Goal: Task Accomplishment & Management: Manage account settings

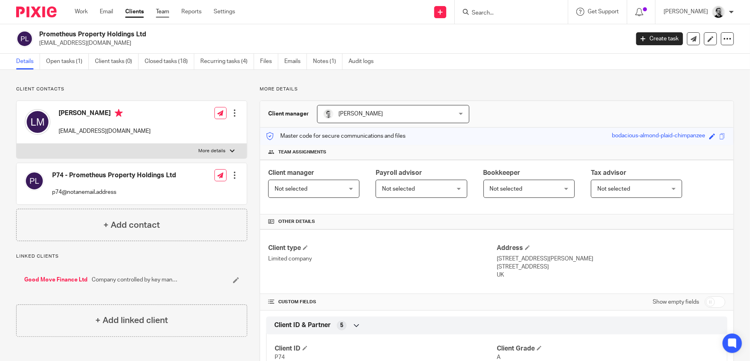
click at [167, 12] on link "Team" at bounding box center [162, 12] width 13 height 8
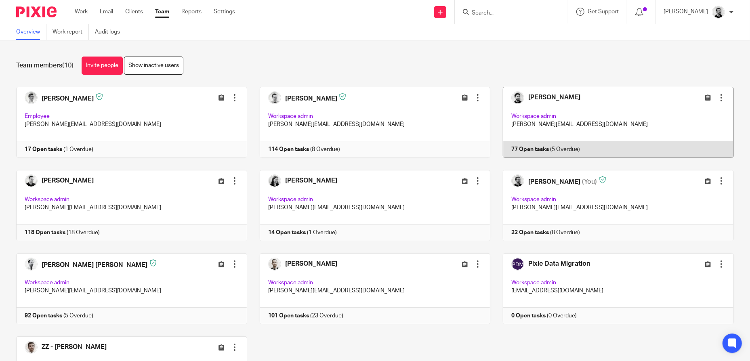
click at [577, 105] on link at bounding box center [612, 122] width 244 height 71
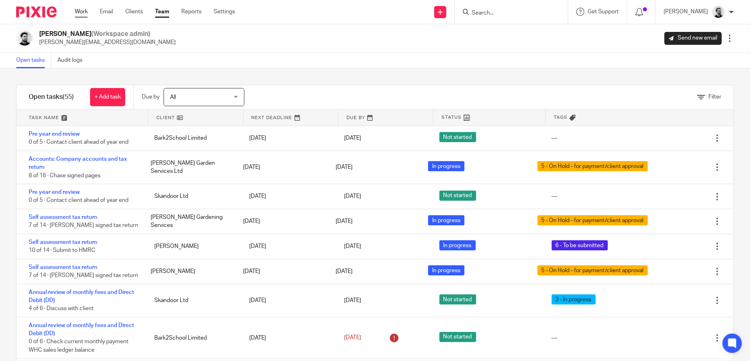
click at [82, 13] on link "Work" at bounding box center [81, 12] width 13 height 8
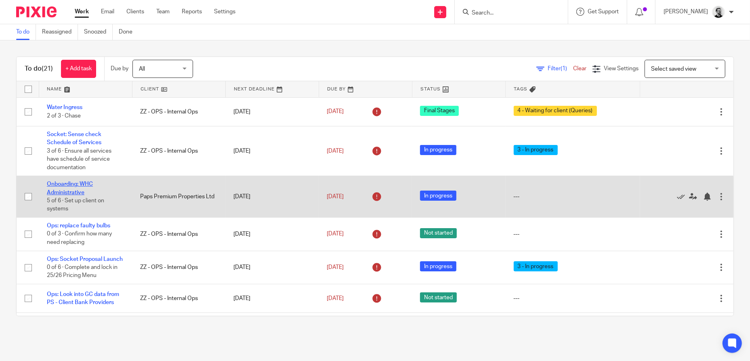
click at [76, 187] on td "Onboarding: WHC Administrative 5 of 6 · Set up client on systems" at bounding box center [85, 197] width 93 height 42
click at [74, 190] on link "Onboarding: WHC Administrative" at bounding box center [70, 188] width 46 height 14
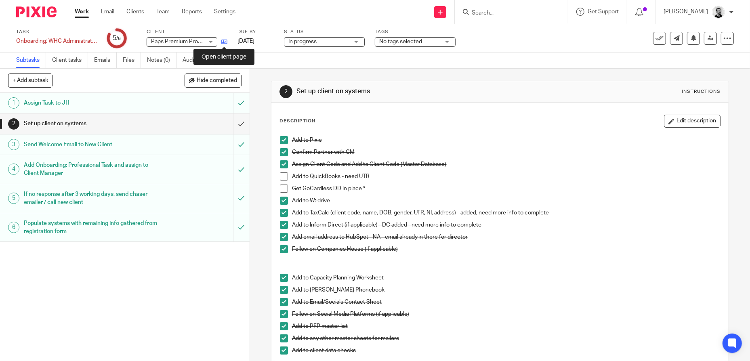
click at [226, 40] on icon at bounding box center [224, 42] width 6 height 6
click at [282, 176] on span at bounding box center [284, 176] width 8 height 8
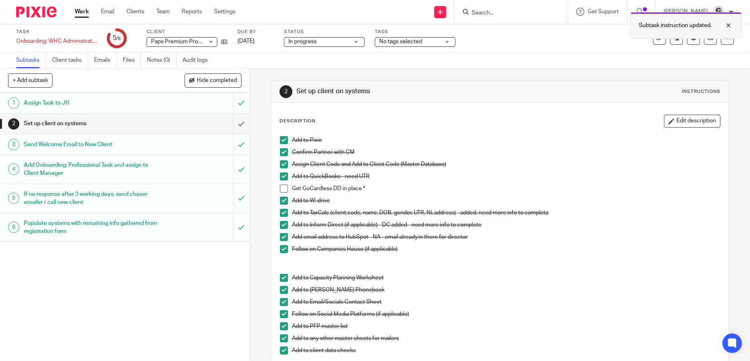
click at [728, 25] on div at bounding box center [723, 26] width 22 height 10
click at [656, 39] on icon at bounding box center [660, 38] width 8 height 8
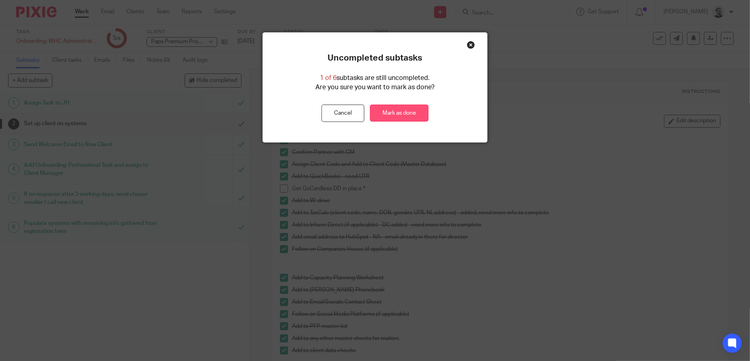
click at [398, 115] on link "Mark as done" at bounding box center [399, 113] width 59 height 17
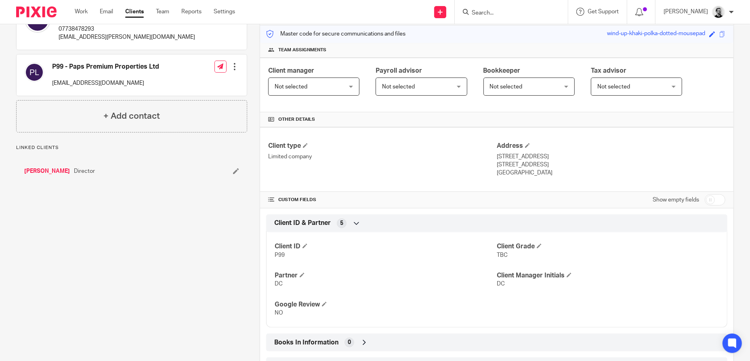
scroll to position [186, 0]
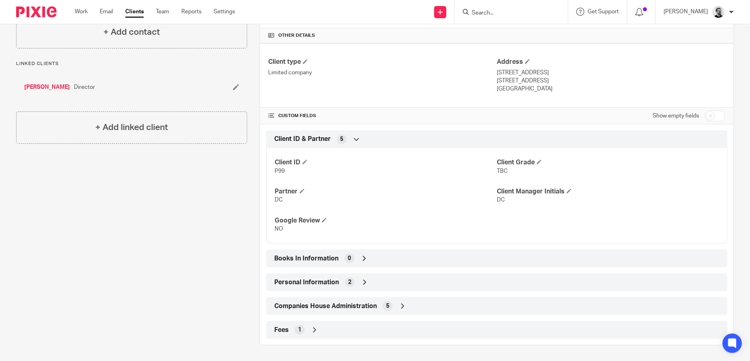
click at [406, 301] on div "Companies House Administration 5" at bounding box center [496, 306] width 449 height 14
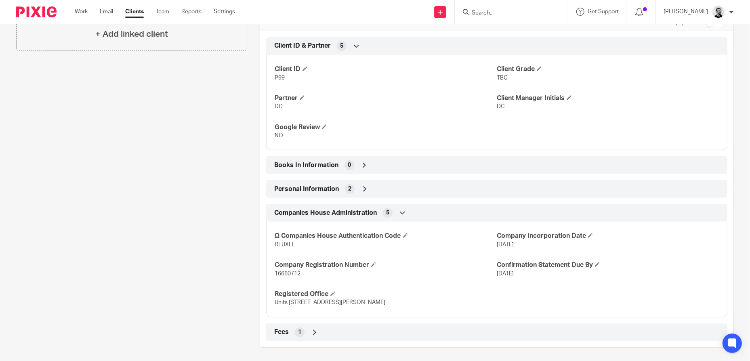
scroll to position [282, 0]
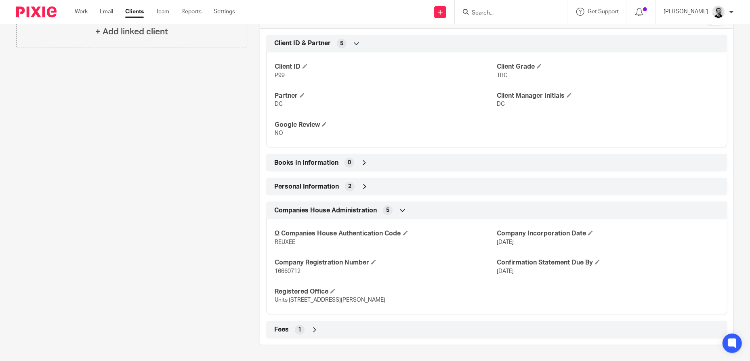
click at [406, 211] on div "Companies House Administration 5" at bounding box center [496, 211] width 449 height 14
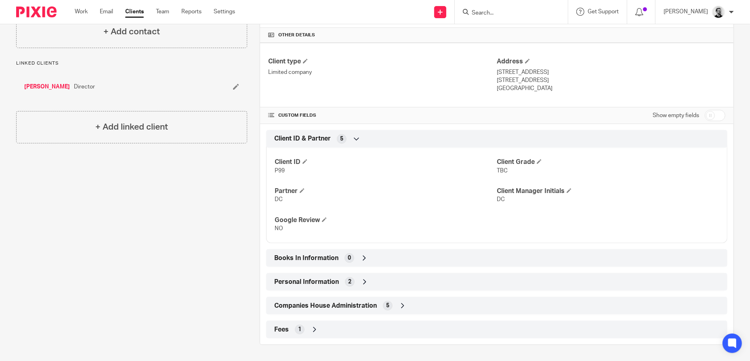
scroll to position [186, 0]
click at [372, 283] on div "Personal Information 2" at bounding box center [496, 283] width 449 height 14
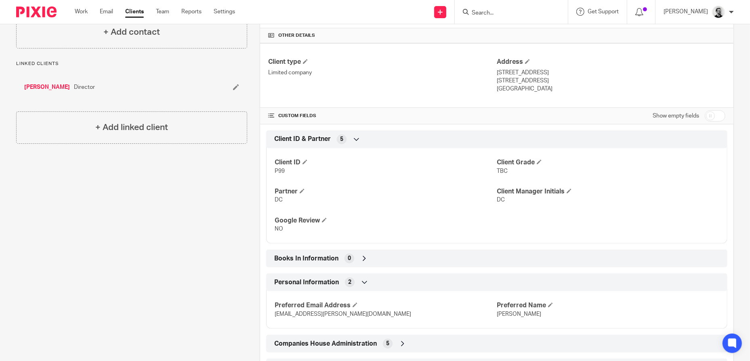
scroll to position [224, 0]
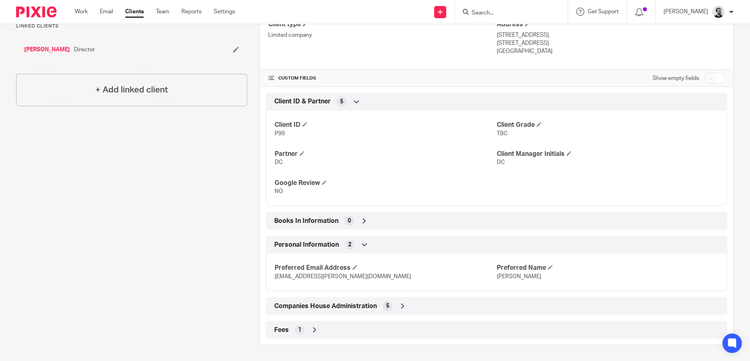
click at [362, 245] on icon at bounding box center [365, 245] width 8 height 8
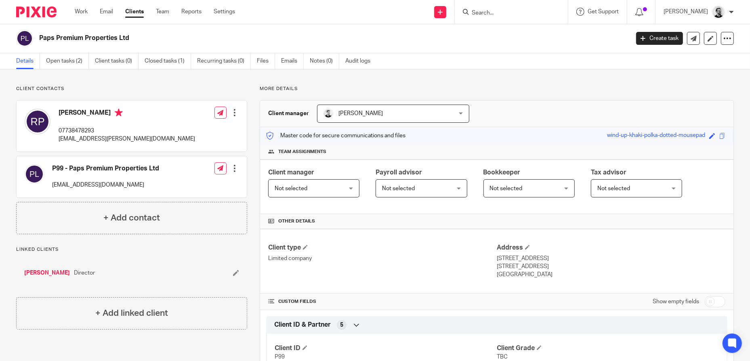
scroll to position [0, 0]
click at [73, 65] on link "Open tasks (2)" at bounding box center [67, 62] width 43 height 16
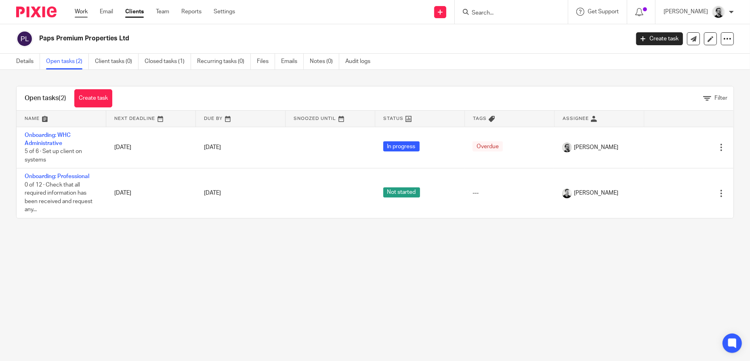
click at [76, 8] on link "Work" at bounding box center [81, 12] width 13 height 8
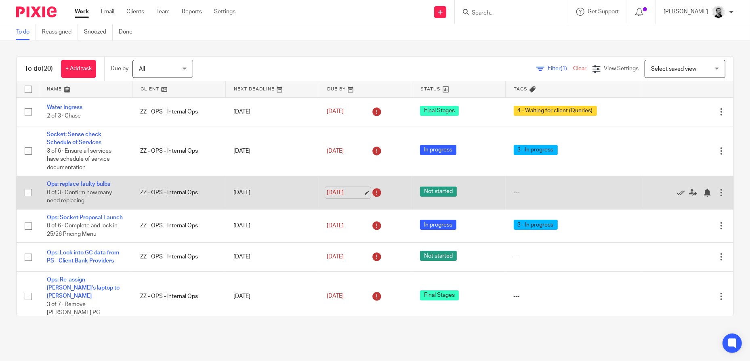
click at [342, 193] on link "[DATE]" at bounding box center [345, 193] width 36 height 8
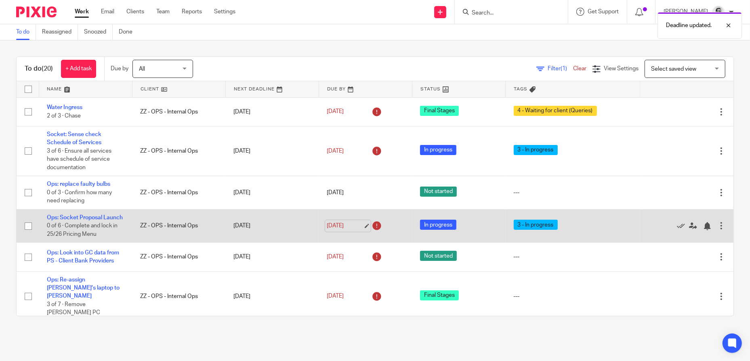
click at [337, 230] on link "21 Aug 2025" at bounding box center [345, 226] width 36 height 8
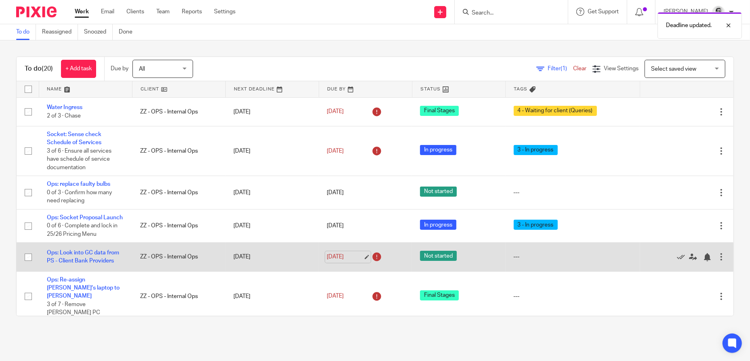
click at [334, 261] on link "21 Aug 2025" at bounding box center [345, 257] width 36 height 8
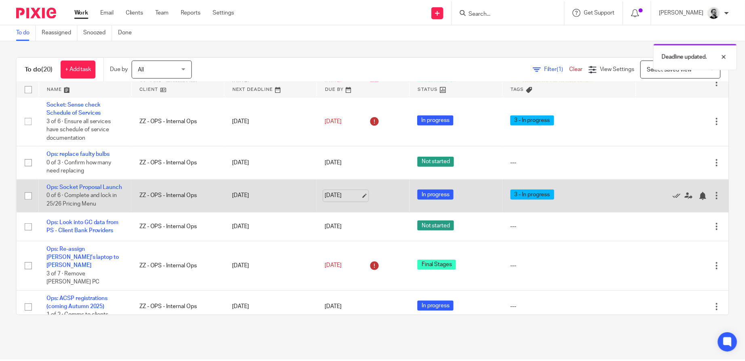
scroll to position [81, 0]
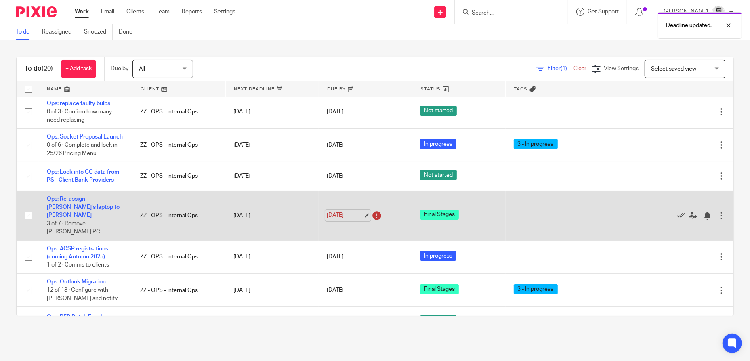
click at [327, 213] on link "21 Aug 2025" at bounding box center [345, 215] width 36 height 8
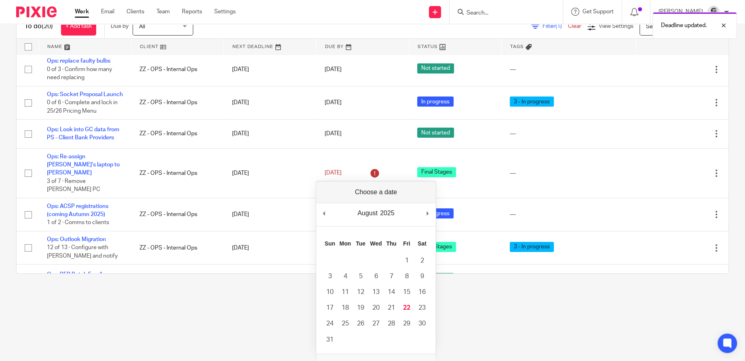
scroll to position [55, 0]
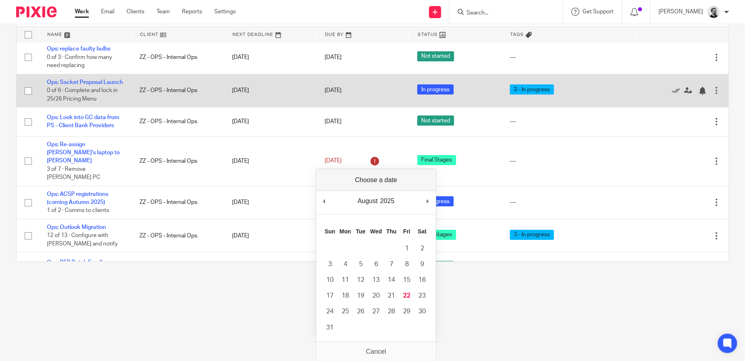
drag, startPoint x: 120, startPoint y: 164, endPoint x: 95, endPoint y: 161, distance: 26.0
click at [120, 163] on td "Ops: Re-assign Brendan's laptop to Helen 3 of 7 · Remove Helen PC" at bounding box center [85, 161] width 93 height 50
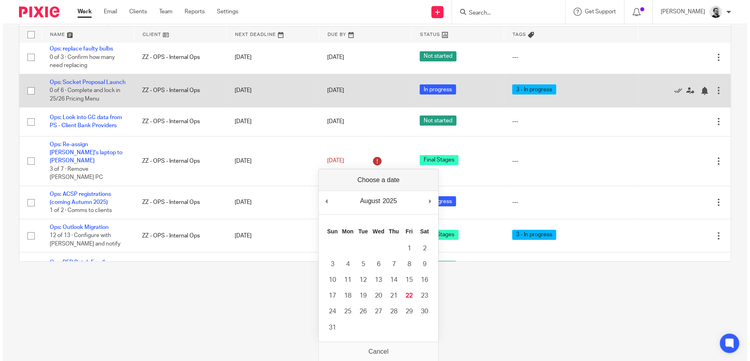
scroll to position [0, 0]
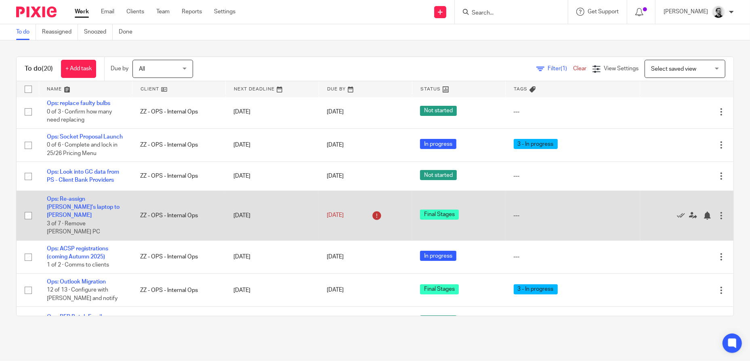
click at [82, 210] on td "Ops: Re-assign Brendan's laptop to Helen 3 of 7 · Remove Helen PC" at bounding box center [85, 216] width 93 height 50
click at [75, 213] on link "Ops: Re-assign Brendan's laptop to Helen" at bounding box center [83, 207] width 73 height 22
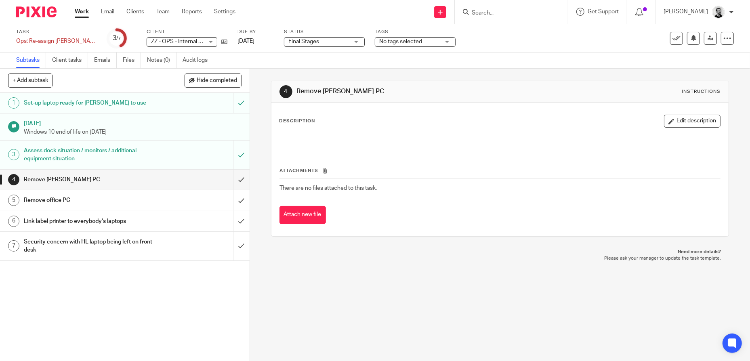
click at [168, 159] on div "Assess dock situation / monitors / additional equipment situation" at bounding box center [124, 155] width 201 height 21
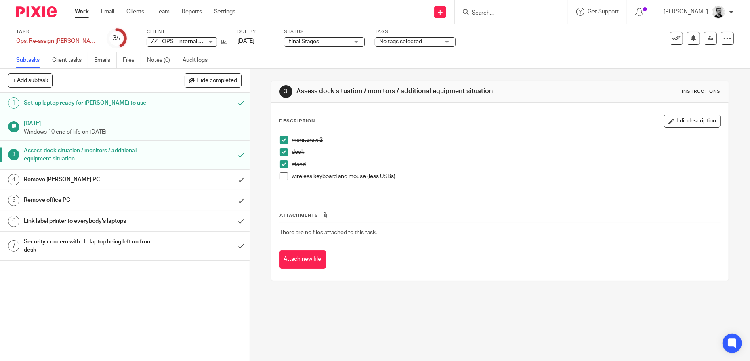
click at [284, 177] on span at bounding box center [284, 176] width 8 height 8
click at [236, 247] on input "submit" at bounding box center [125, 246] width 250 height 29
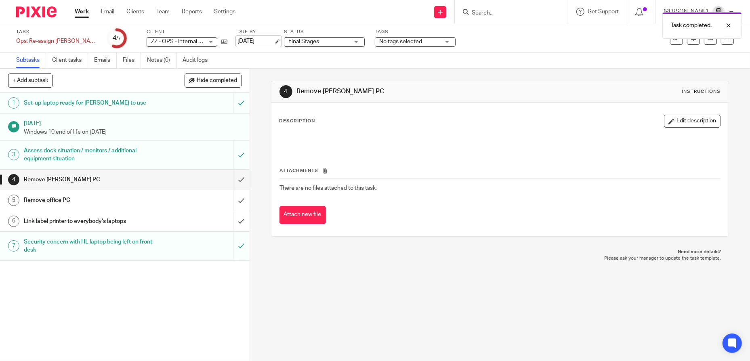
click at [243, 41] on link "[DATE]" at bounding box center [256, 41] width 36 height 8
click at [86, 15] on link "Work" at bounding box center [82, 12] width 14 height 8
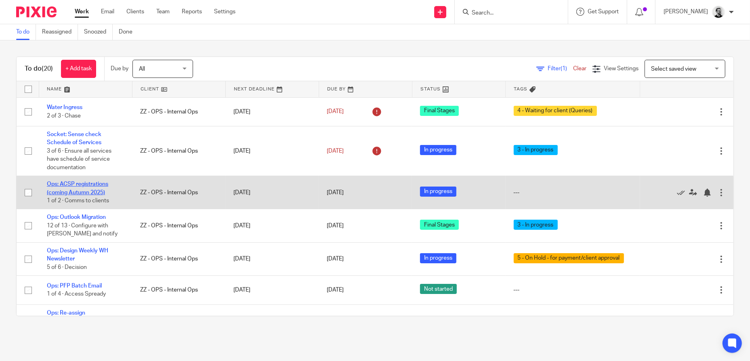
click at [70, 192] on link "Ops: ACSP registrations (coming Autumn 2025)" at bounding box center [77, 188] width 61 height 14
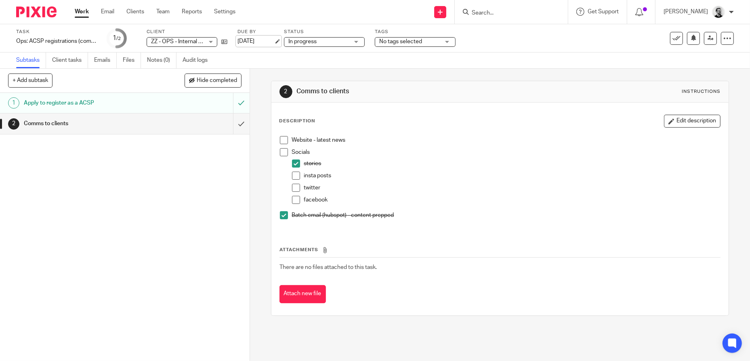
click at [261, 40] on link "[DATE]" at bounding box center [256, 41] width 36 height 8
click at [40, 79] on button "+ Add subtask" at bounding box center [30, 81] width 44 height 14
type input "a"
type input "Add staff as users to ACSP account"
click at [220, 80] on p "+ Add" at bounding box center [229, 81] width 23 height 14
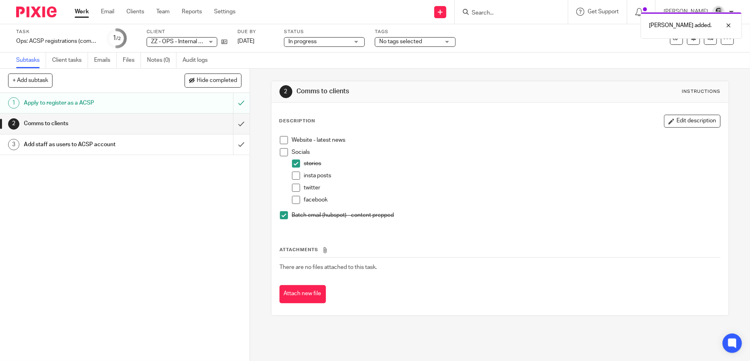
click at [168, 290] on div "1 Apply to register as a ACSP 2 Comms to clients 3 Add staff as users to ACSP a…" at bounding box center [125, 227] width 250 height 268
click at [281, 215] on span at bounding box center [284, 215] width 8 height 8
click at [403, 214] on p "Batch email (hubspot) - content prepped" at bounding box center [506, 215] width 429 height 8
click at [80, 15] on link "Work" at bounding box center [82, 12] width 14 height 8
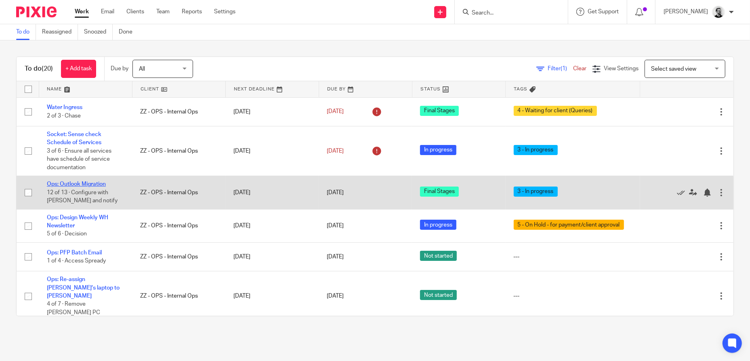
click at [99, 185] on link "Ops: Outlook Migration" at bounding box center [76, 184] width 59 height 6
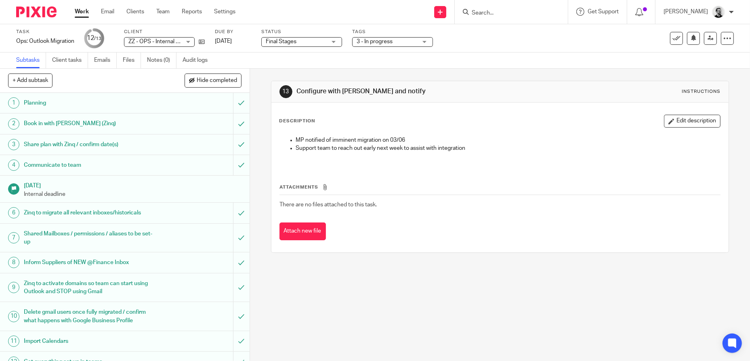
click at [86, 12] on link "Work" at bounding box center [82, 12] width 14 height 8
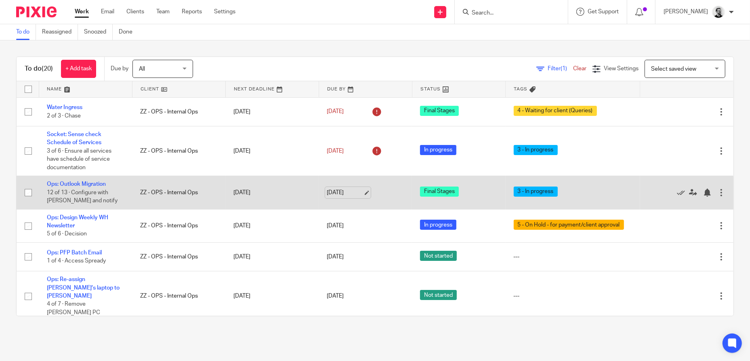
click at [359, 194] on link "[DATE]" at bounding box center [345, 193] width 36 height 8
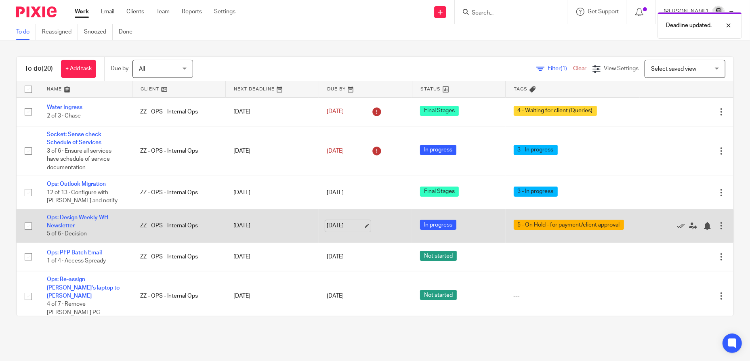
click at [348, 226] on link "[DATE]" at bounding box center [345, 226] width 36 height 8
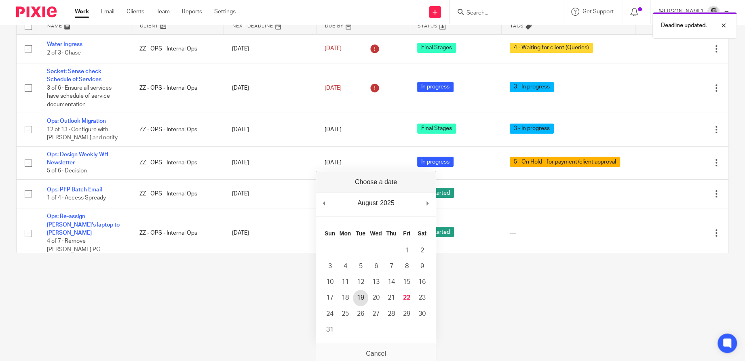
scroll to position [65, 0]
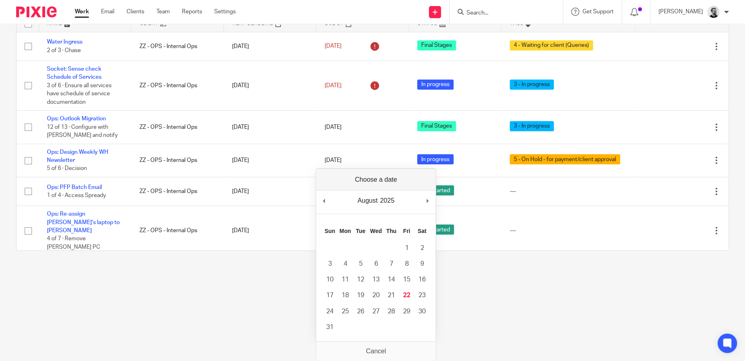
click at [214, 295] on main "To do Reassigned Snoozed Done To do (20) + Add task Due by All All [DATE] [DATE…" at bounding box center [372, 115] width 745 height 361
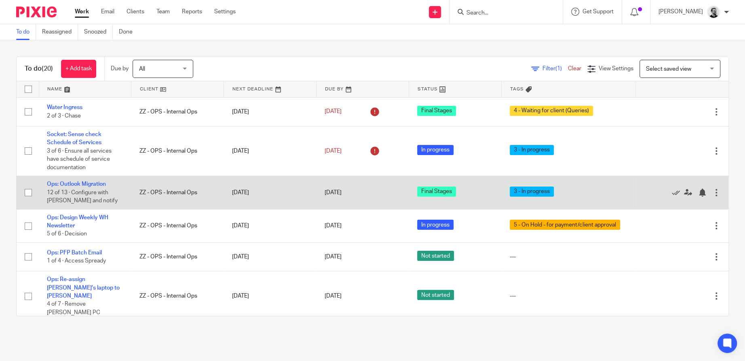
scroll to position [0, 0]
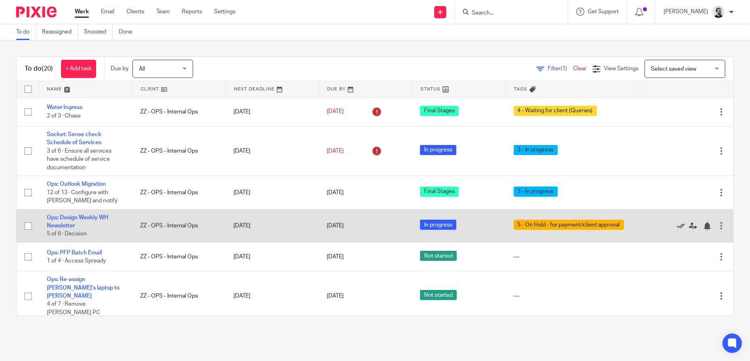
click at [677, 224] on icon at bounding box center [681, 226] width 8 height 8
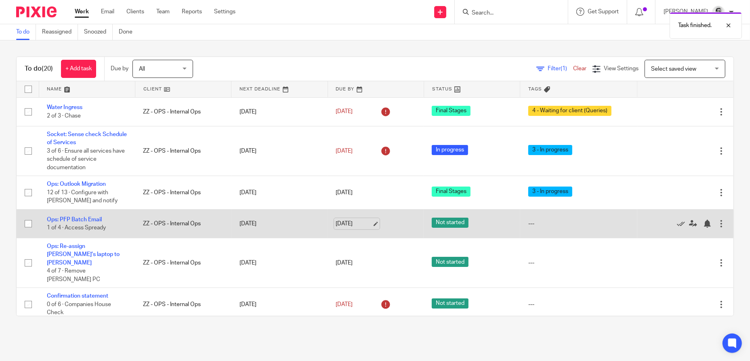
click at [343, 221] on link "[DATE]" at bounding box center [354, 224] width 36 height 8
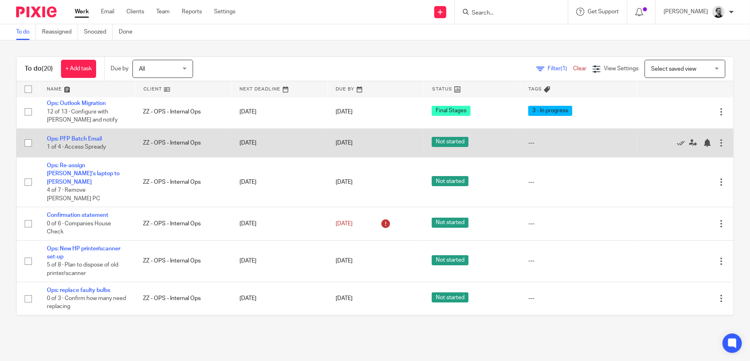
scroll to position [121, 0]
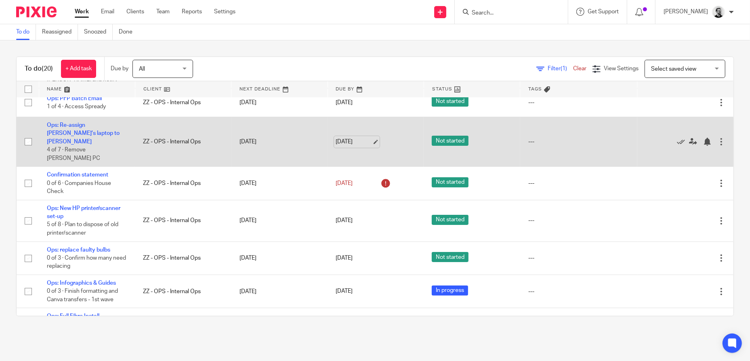
click at [341, 138] on link "[DATE]" at bounding box center [354, 142] width 36 height 8
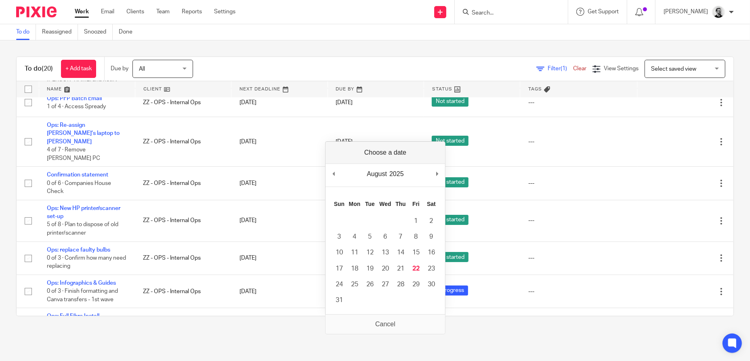
click at [242, 332] on div "To do (20) + Add task Due by All All [DATE] [DATE] This week Next week This mon…" at bounding box center [375, 186] width 750 height 292
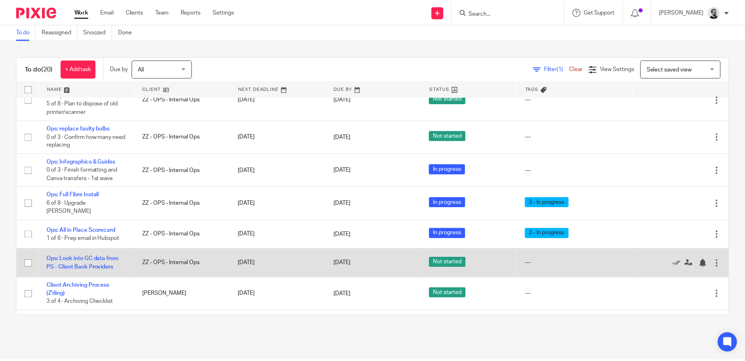
scroll to position [283, 0]
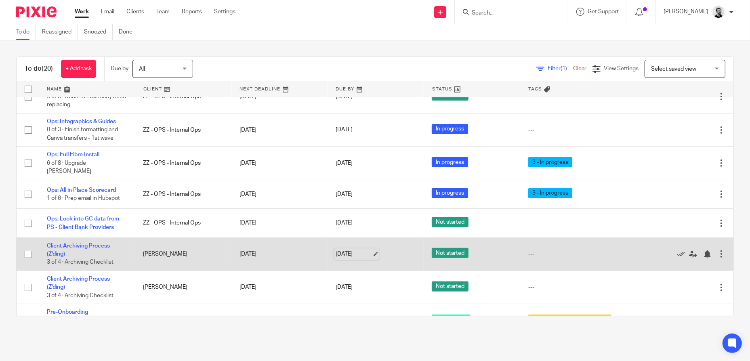
click at [340, 250] on link "[DATE]" at bounding box center [354, 254] width 36 height 8
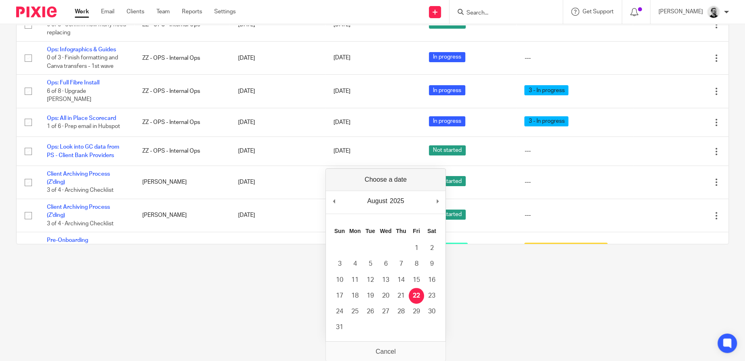
scroll to position [0, 0]
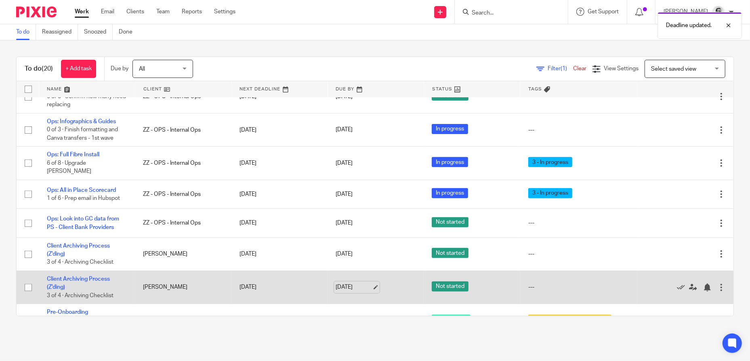
click at [345, 283] on link "[DATE]" at bounding box center [354, 287] width 36 height 8
